Goal: Navigation & Orientation: Find specific page/section

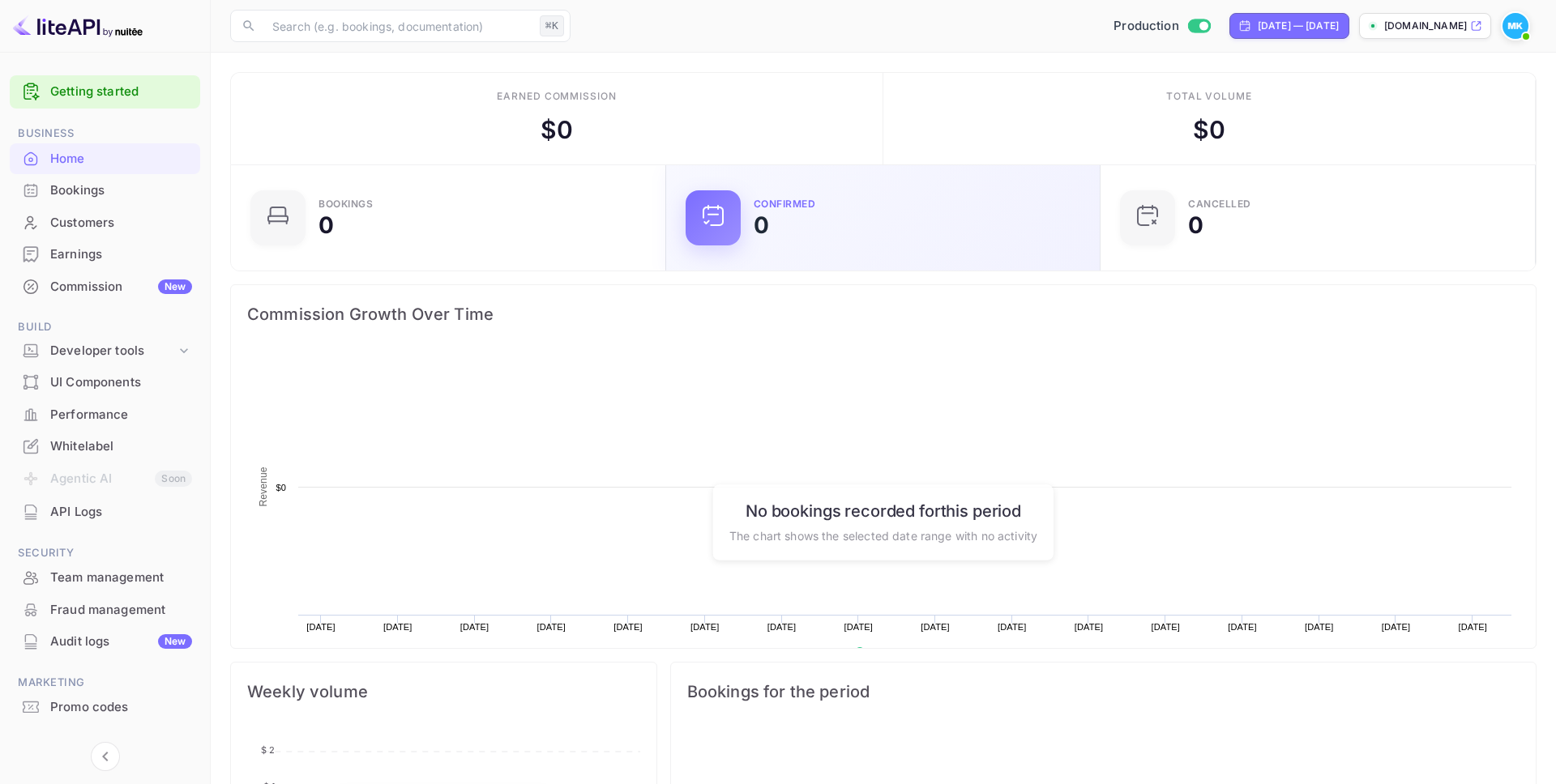
scroll to position [264, 425]
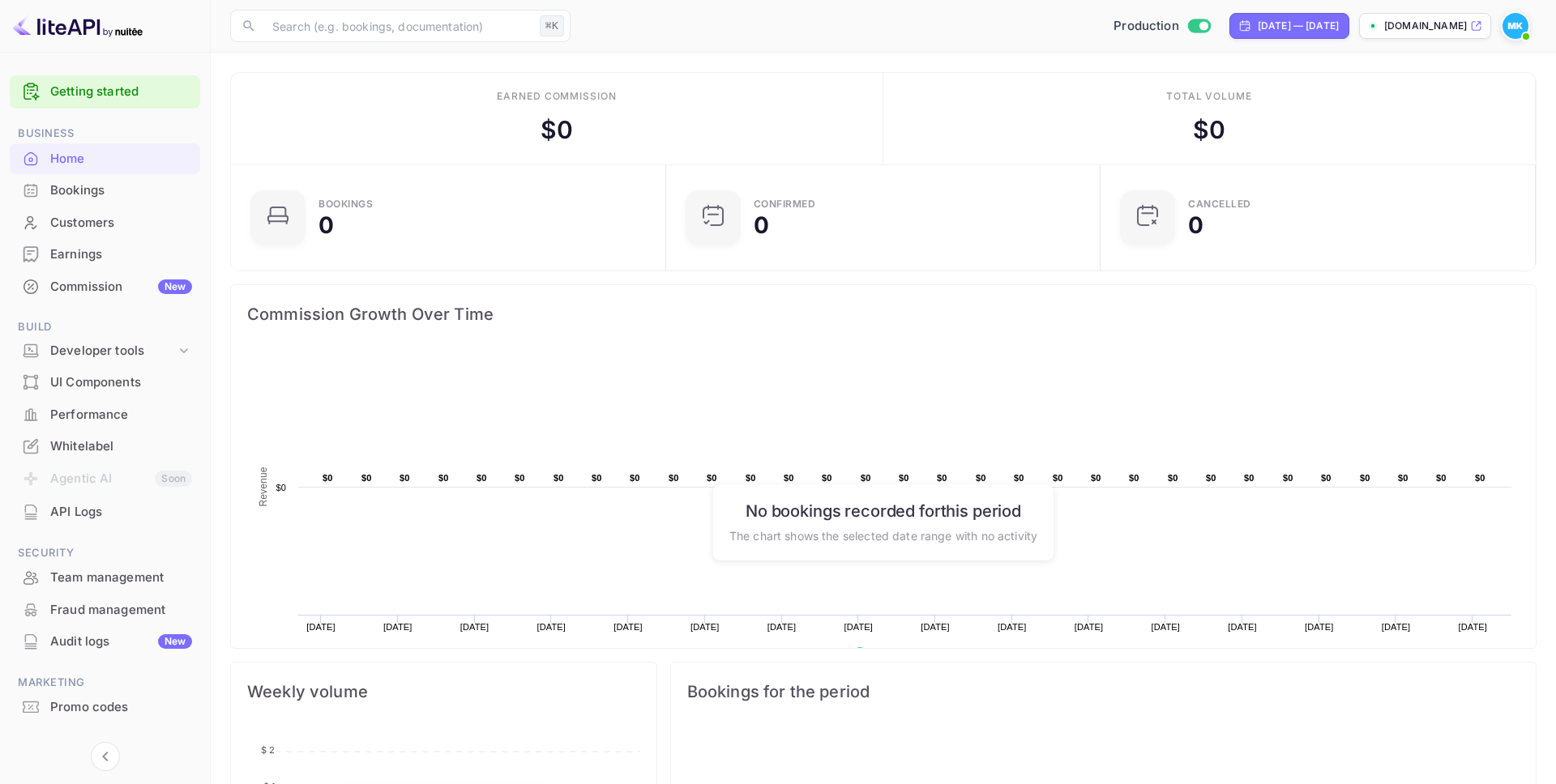
click at [103, 283] on div "Commission New" at bounding box center [121, 287] width 142 height 19
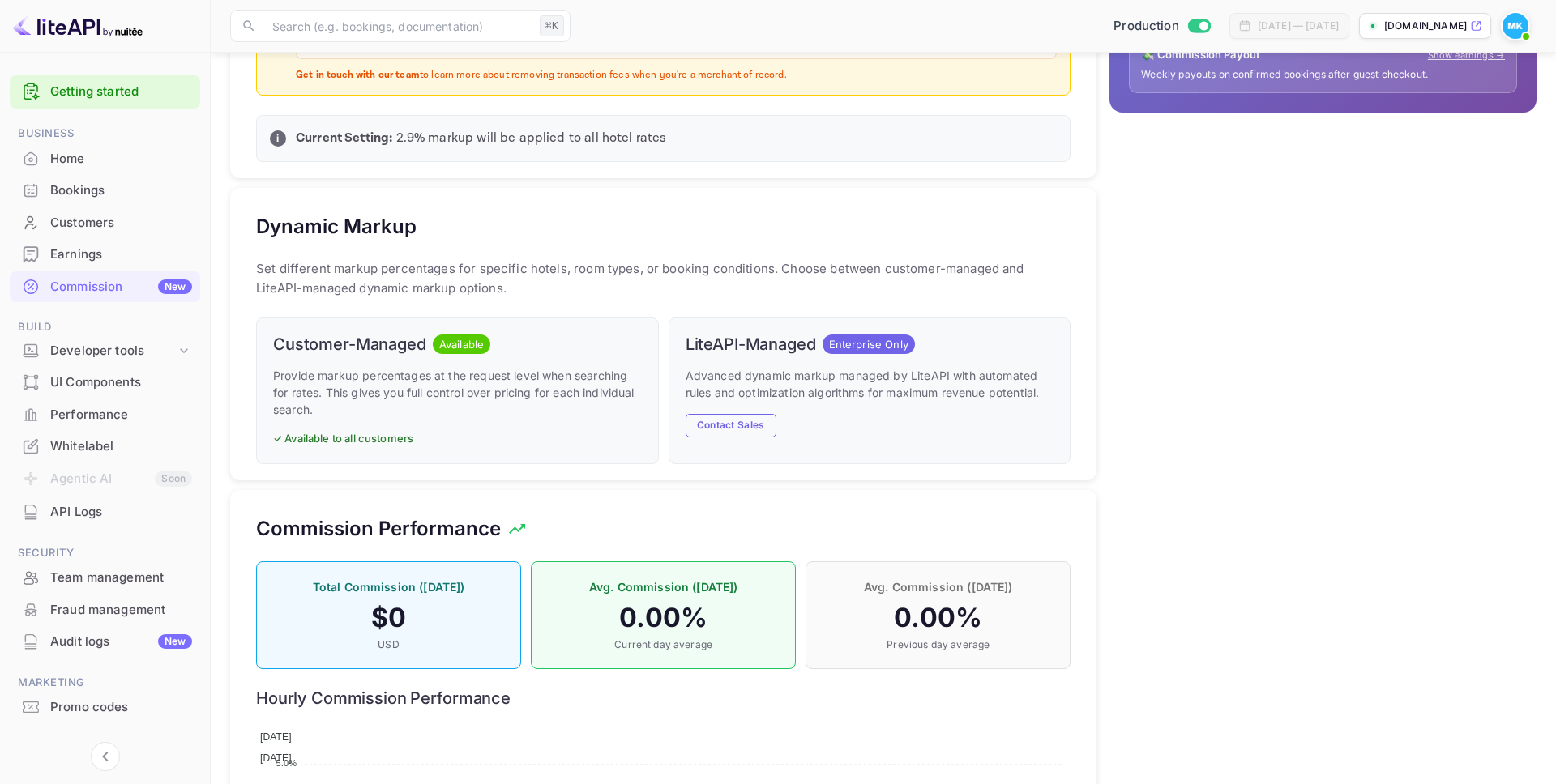
scroll to position [629, 0]
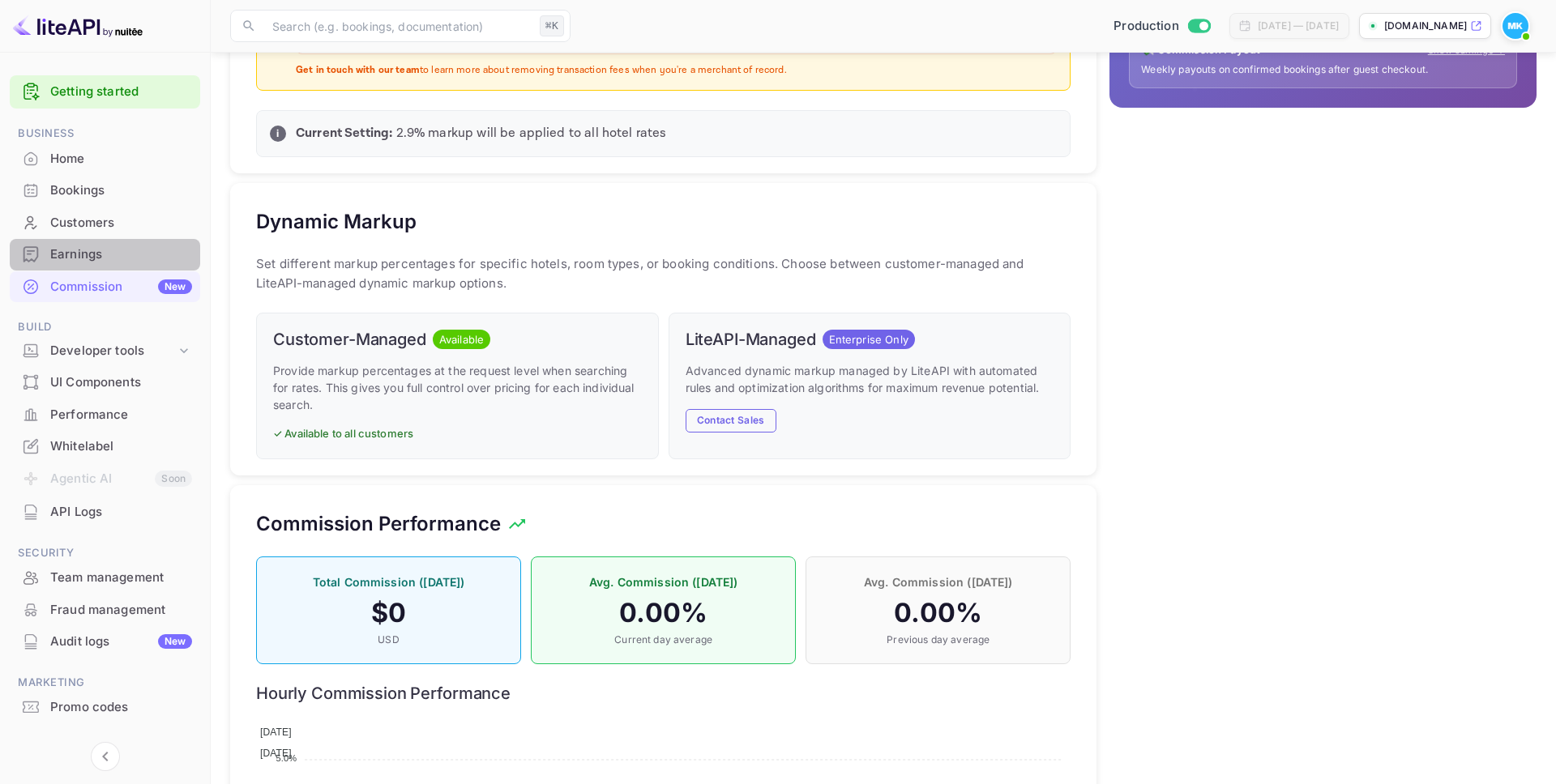
click at [104, 251] on div "Earnings" at bounding box center [121, 255] width 142 height 19
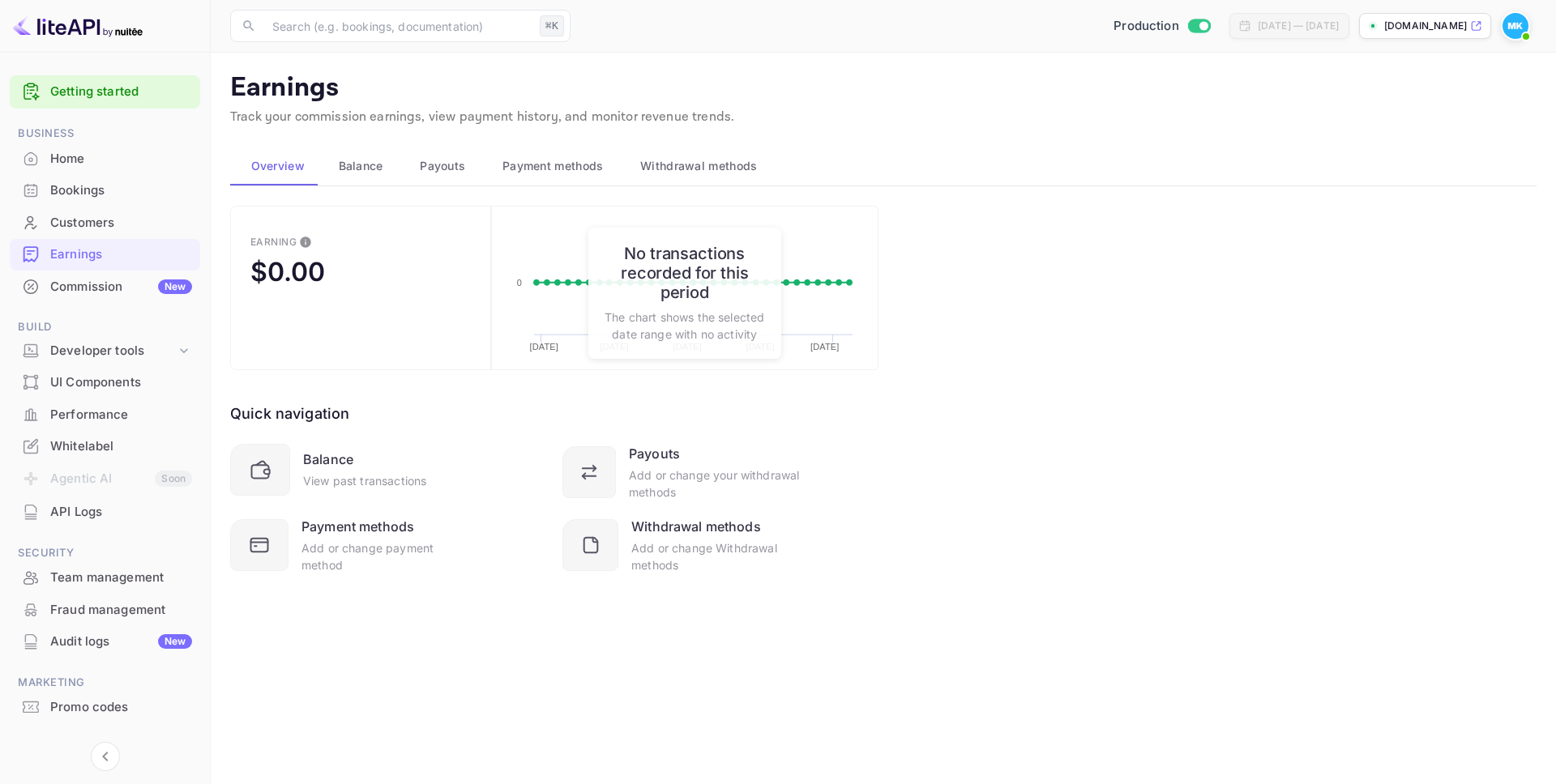
click at [88, 411] on div "Performance" at bounding box center [121, 415] width 142 height 19
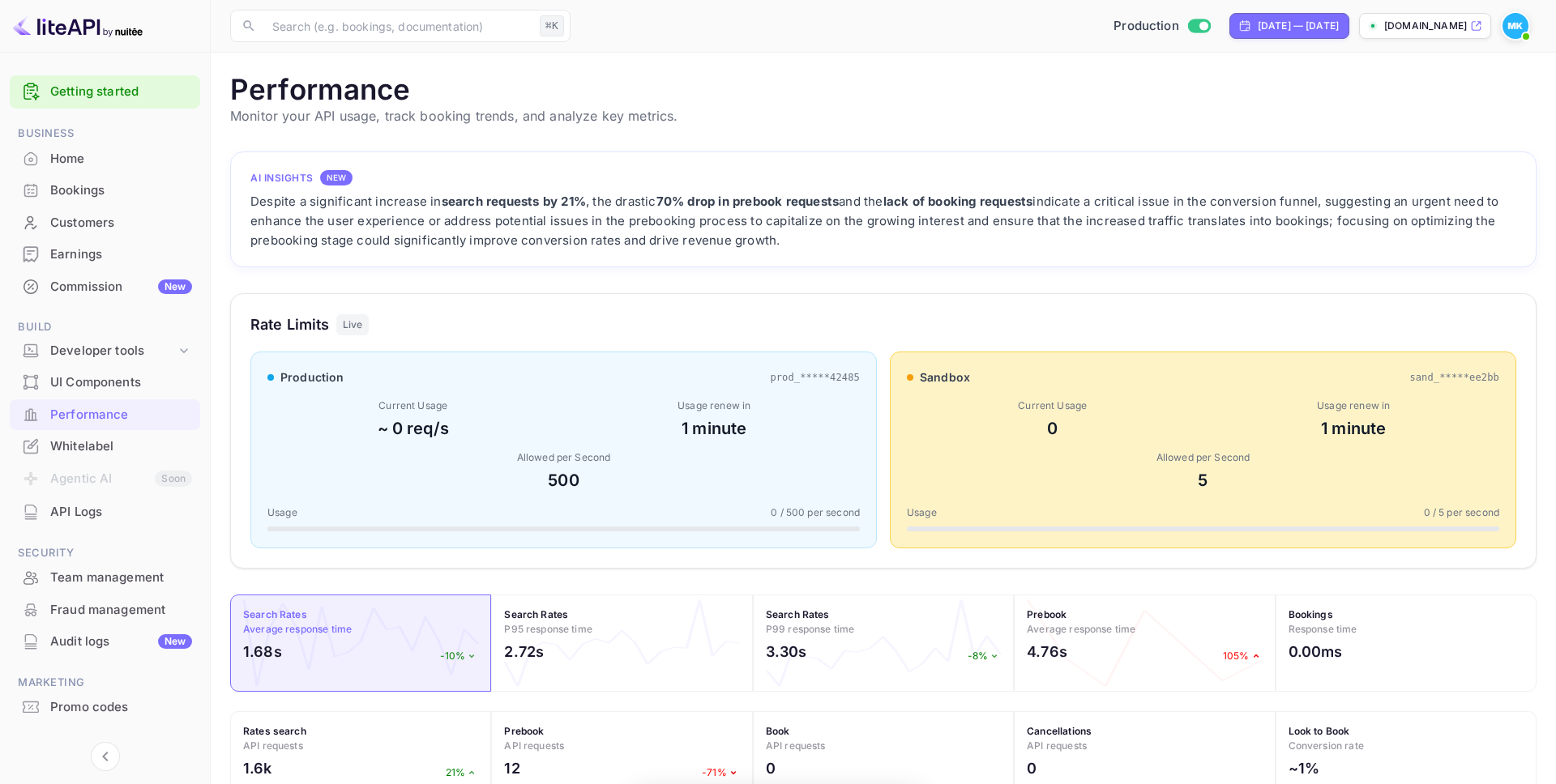
scroll to position [418, 1306]
click at [94, 220] on div "Customers" at bounding box center [121, 223] width 142 height 19
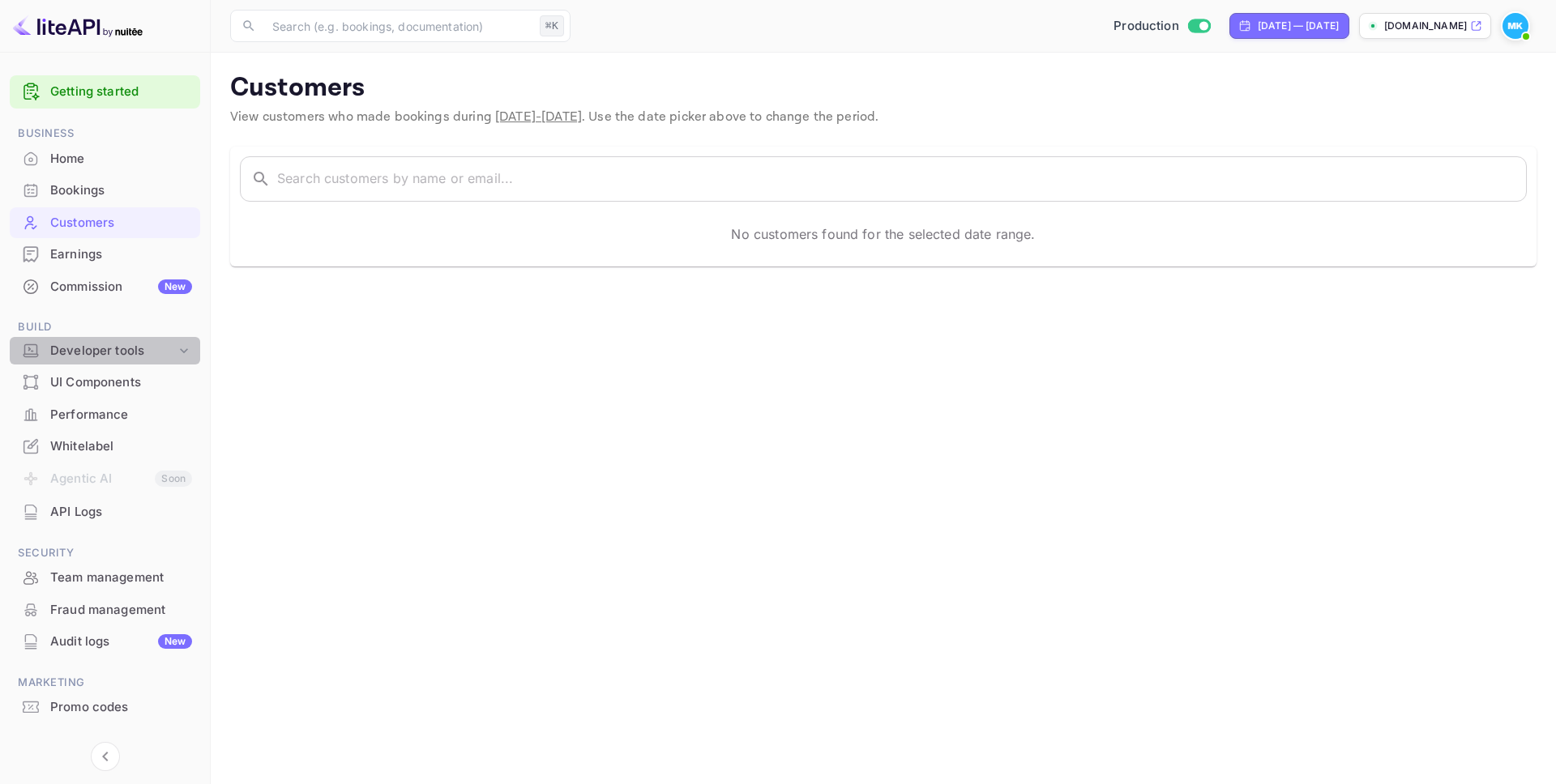
click at [114, 347] on div "Developer tools" at bounding box center [113, 351] width 125 height 19
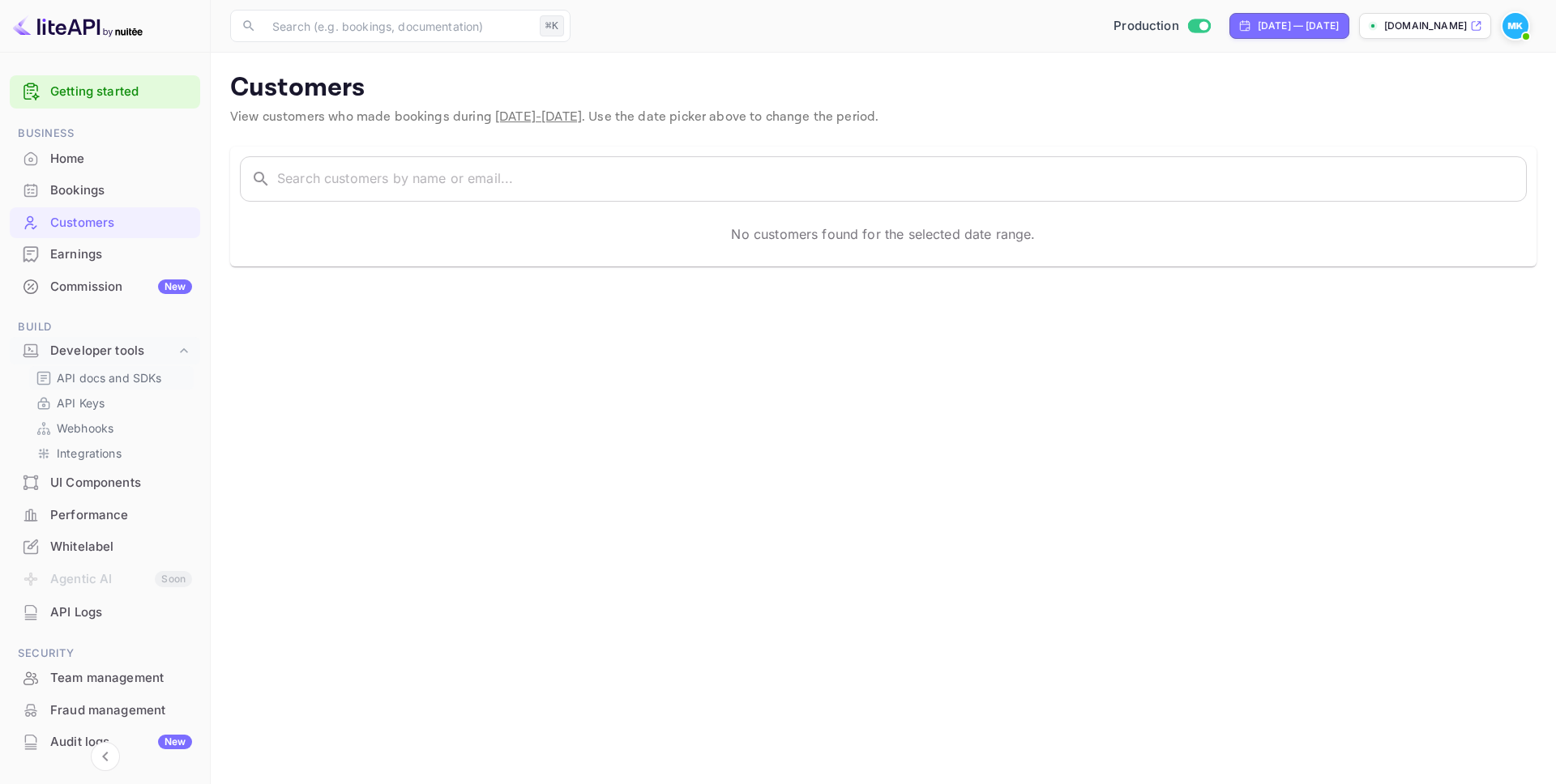
click at [111, 378] on p "API docs and SDKs" at bounding box center [109, 378] width 106 height 17
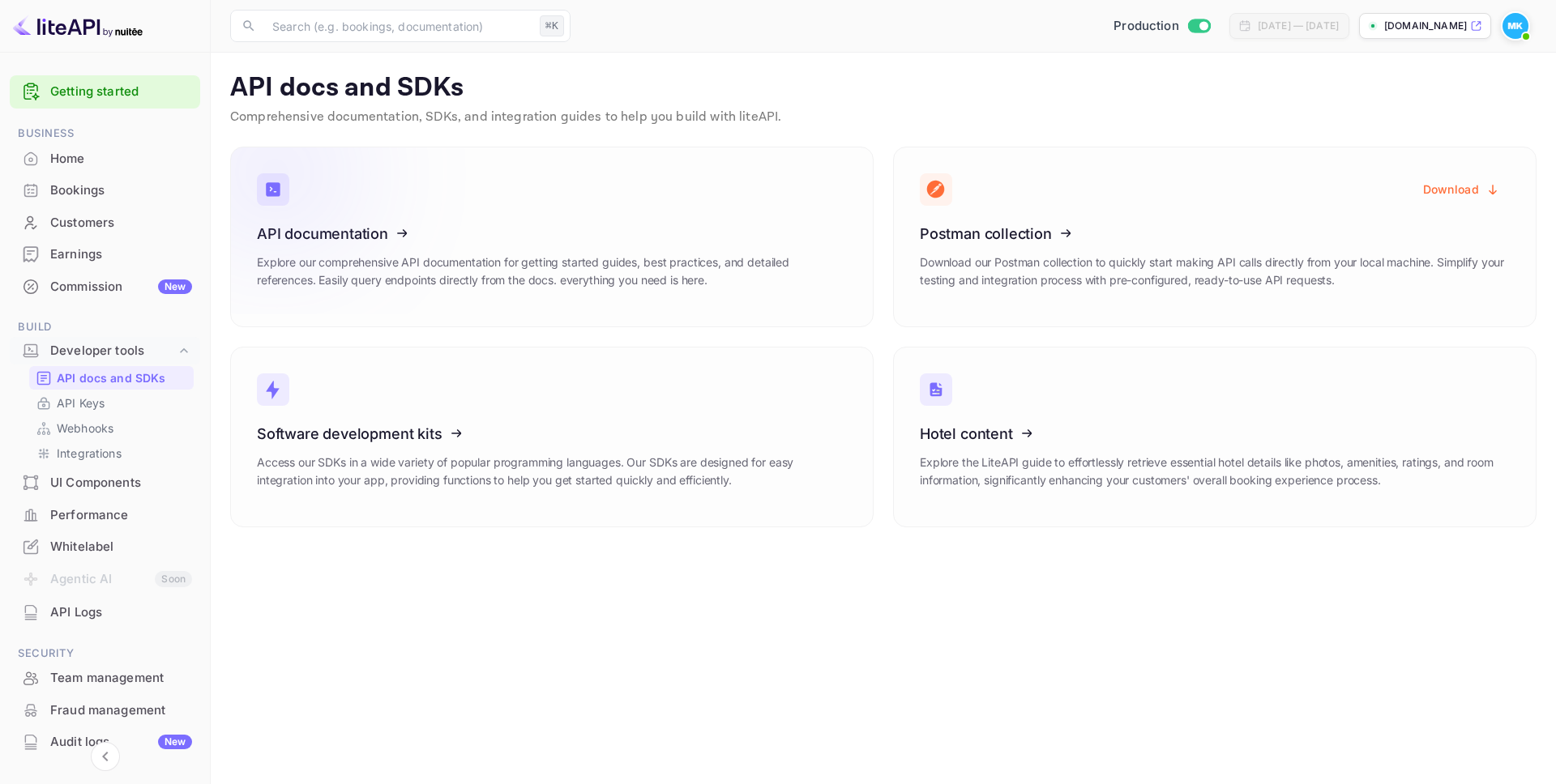
click at [463, 219] on icon at bounding box center [357, 231] width 252 height 167
click at [110, 400] on link "API Keys" at bounding box center [111, 403] width 151 height 17
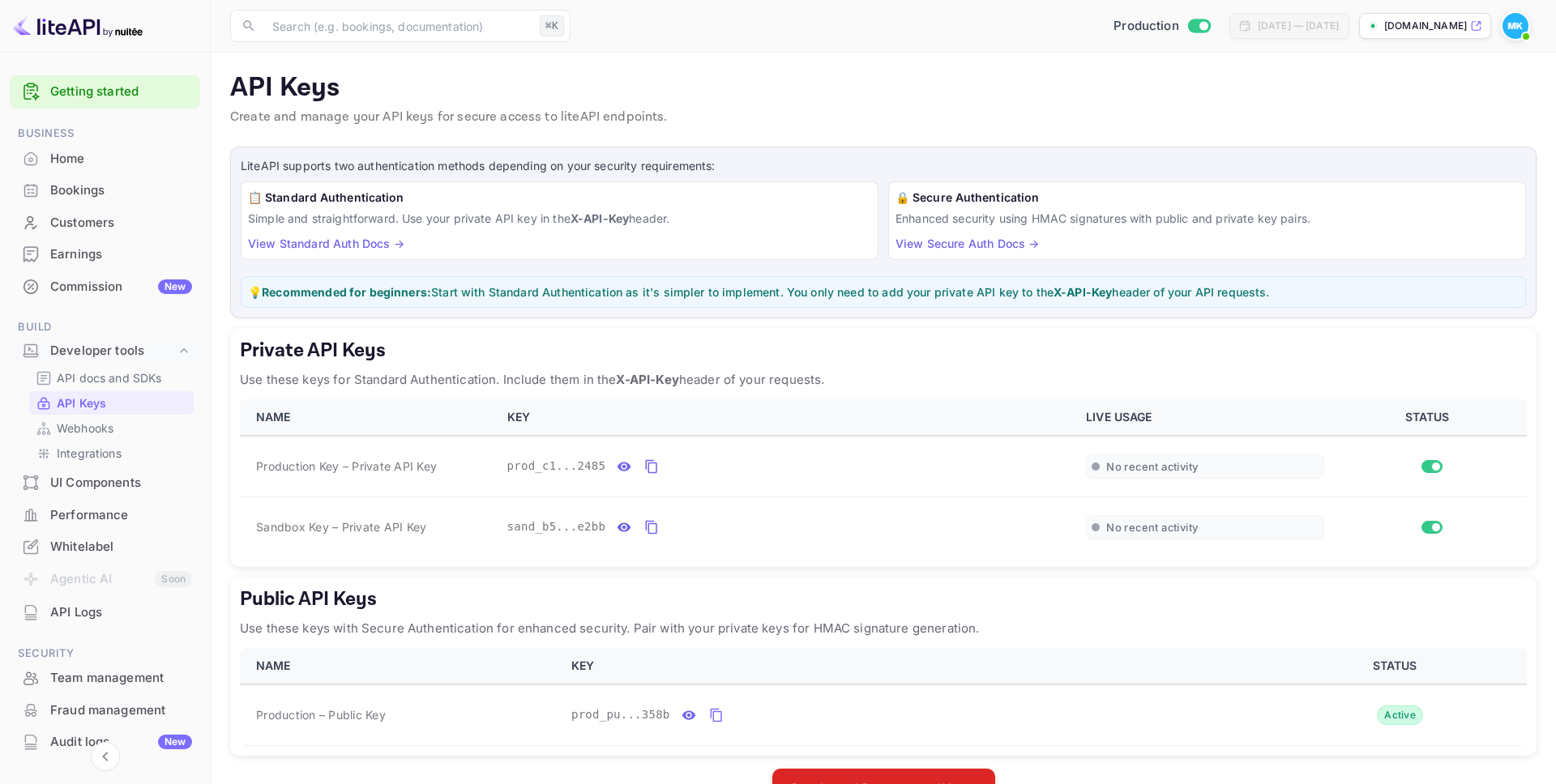
scroll to position [50, 0]
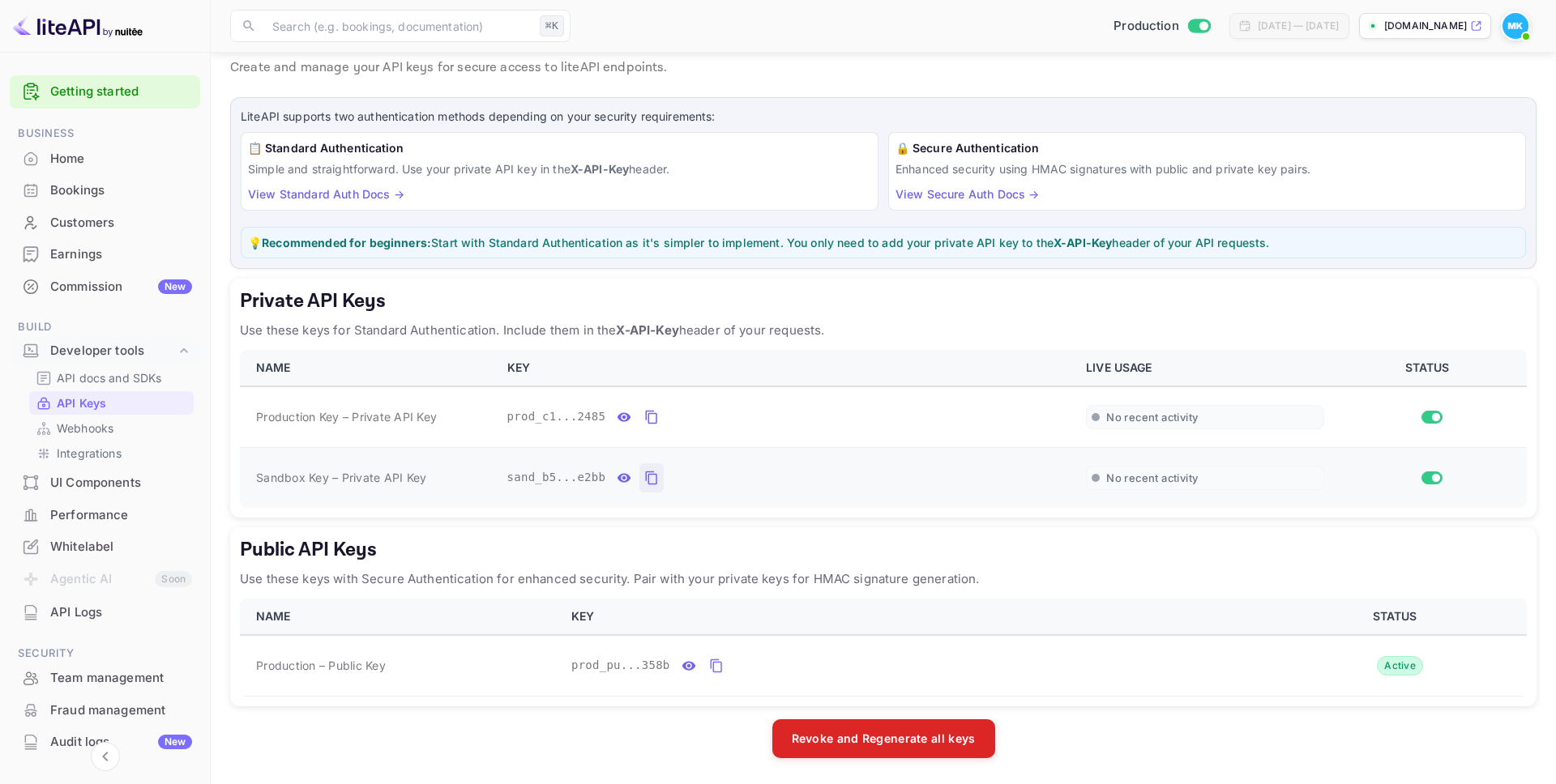
click at [650, 470] on icon "private api keys table" at bounding box center [651, 478] width 15 height 20
click at [93, 383] on p "API docs and SDKs" at bounding box center [109, 378] width 106 height 17
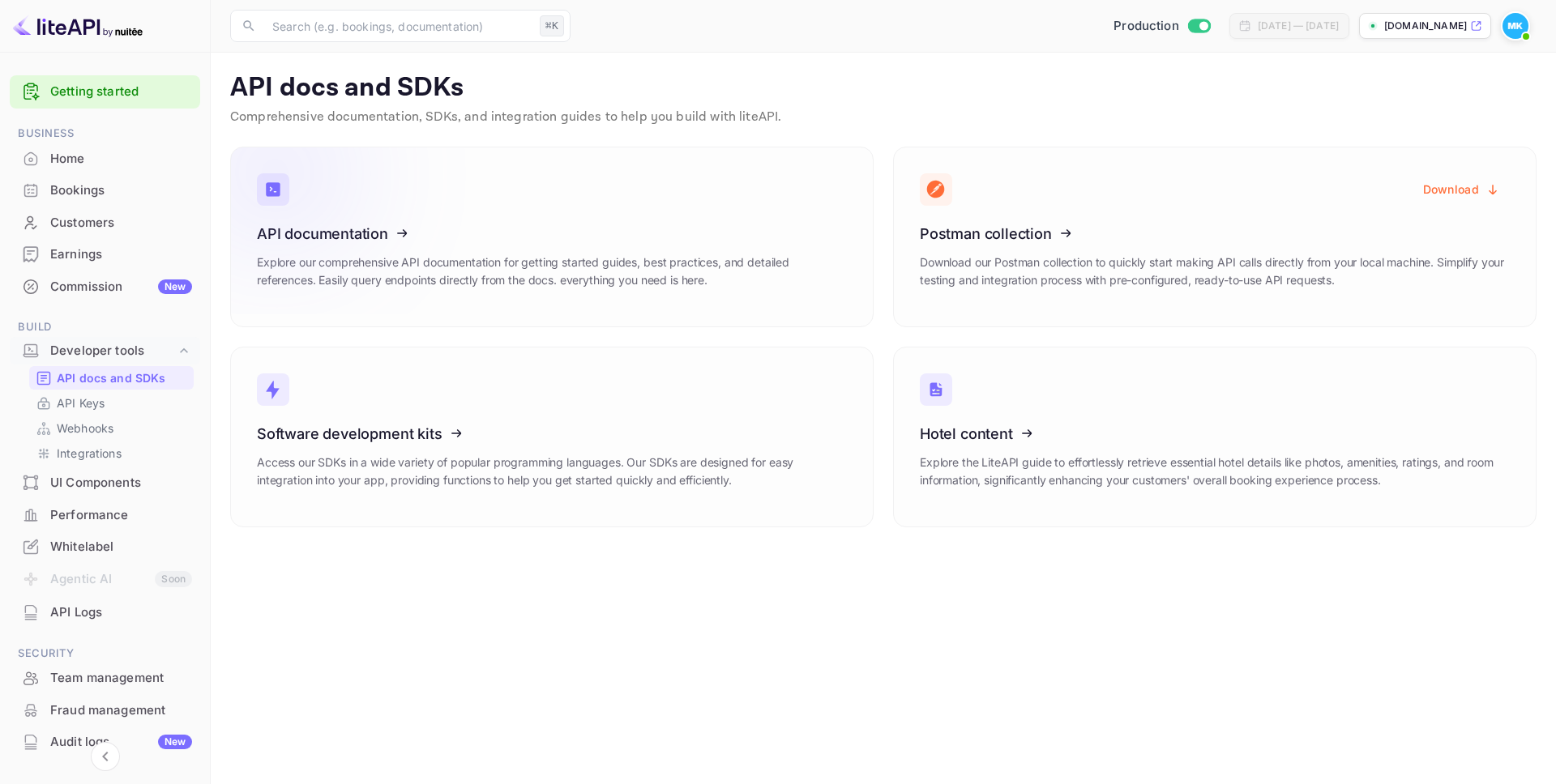
click at [406, 243] on icon at bounding box center [357, 231] width 252 height 167
